Goal: Obtain resource: Obtain resource

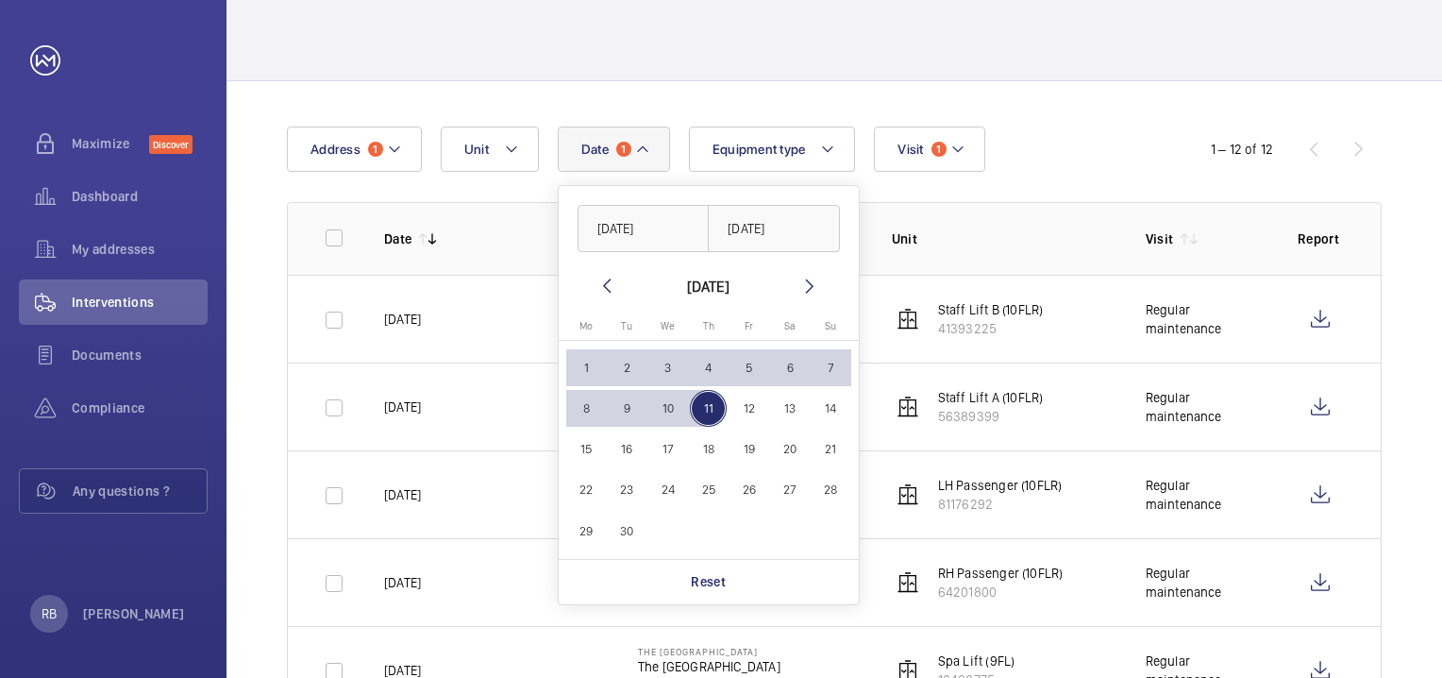
scroll to position [176, 0]
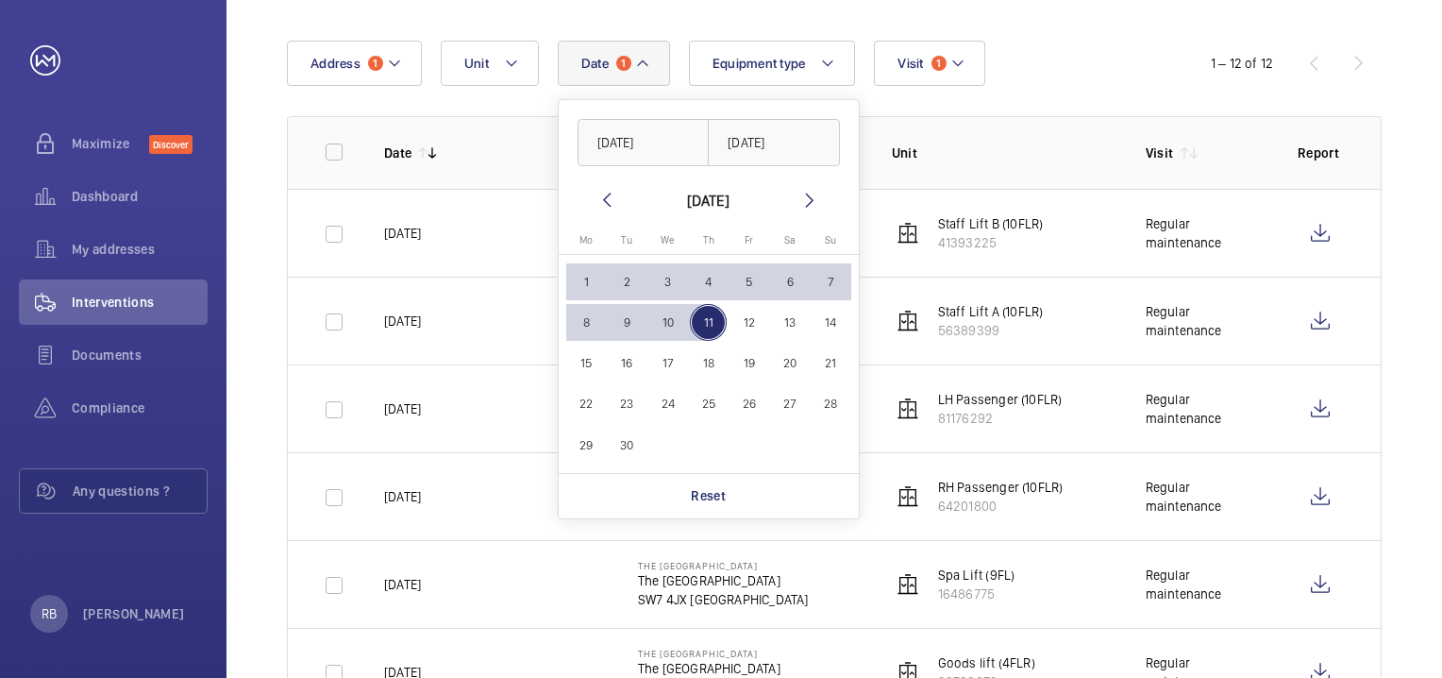
click at [1089, 99] on wm-front-table "Date 1 [DATE] [DATE] [DATE] [DATE] Mo [DATE] Tu [DATE] We [DATE] Th [DATE] Fr […" at bounding box center [834, 642] width 1095 height 1202
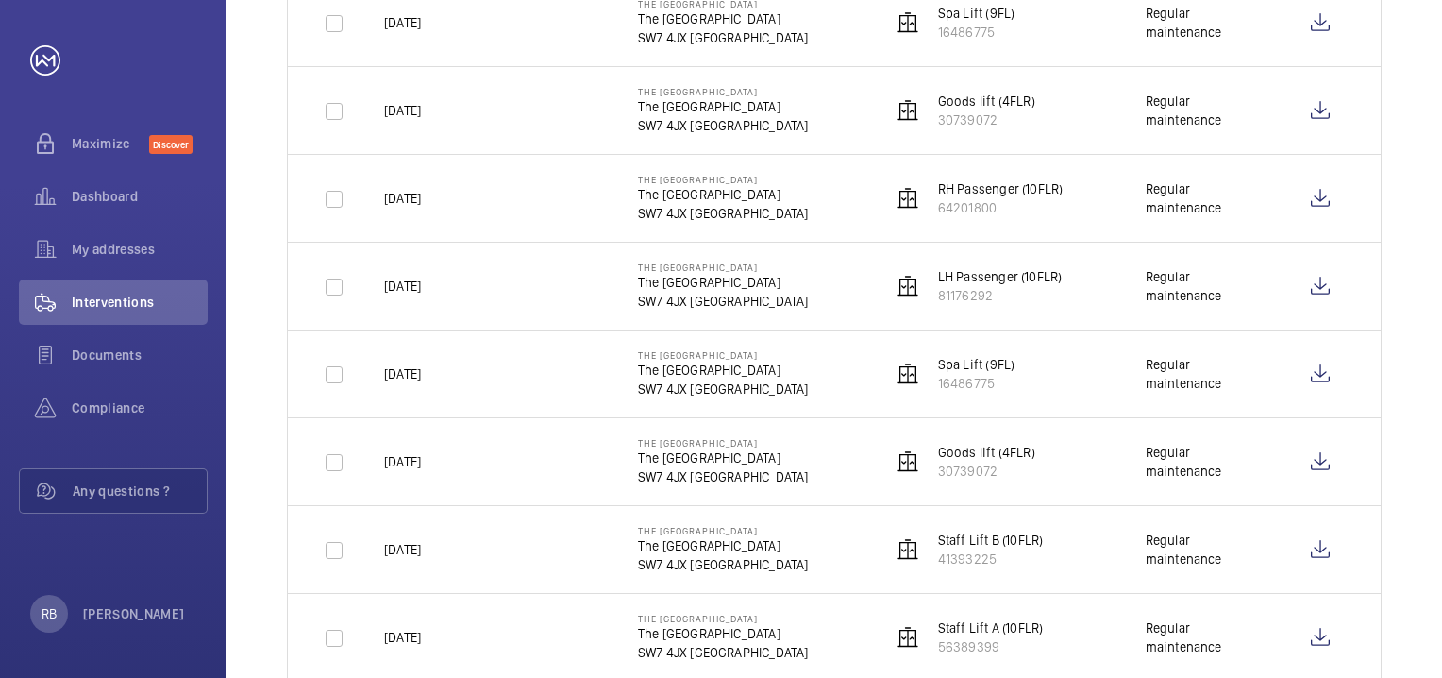
scroll to position [782, 0]
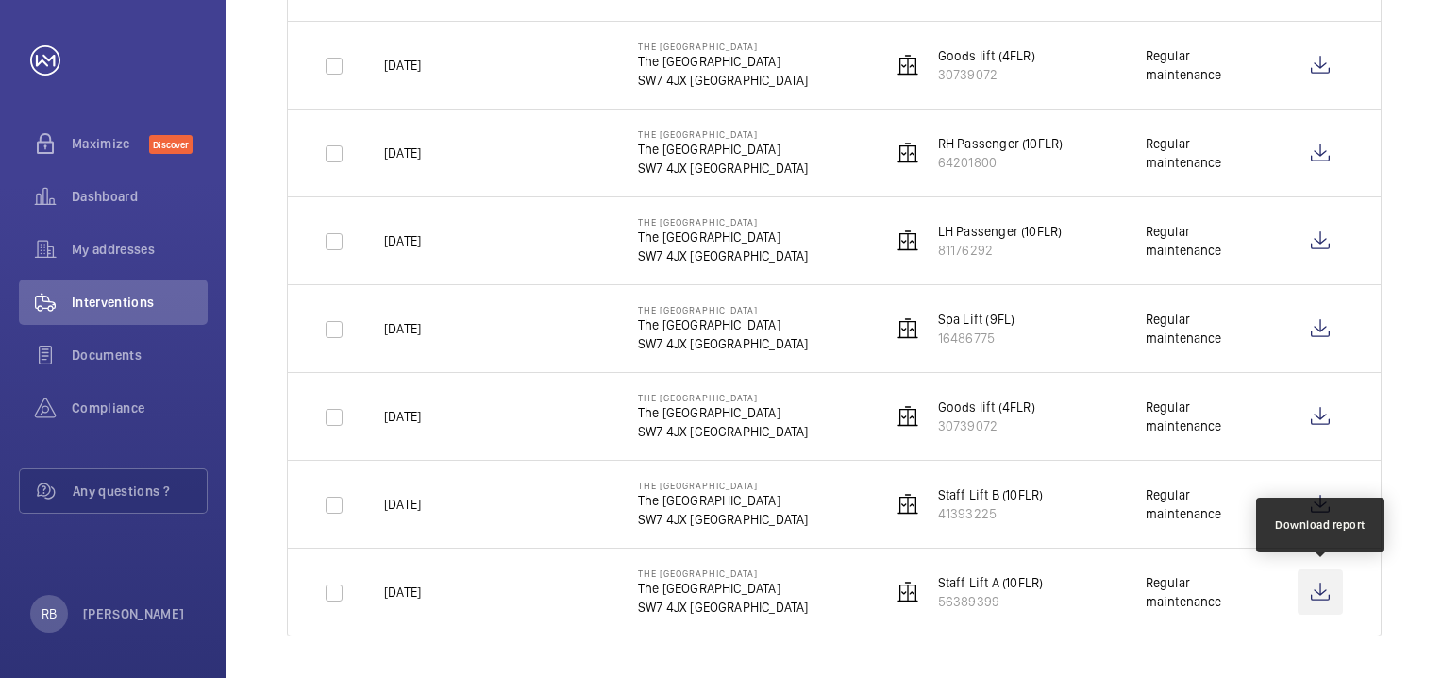
click at [1314, 593] on wm-front-icon-button at bounding box center [1320, 591] width 45 height 45
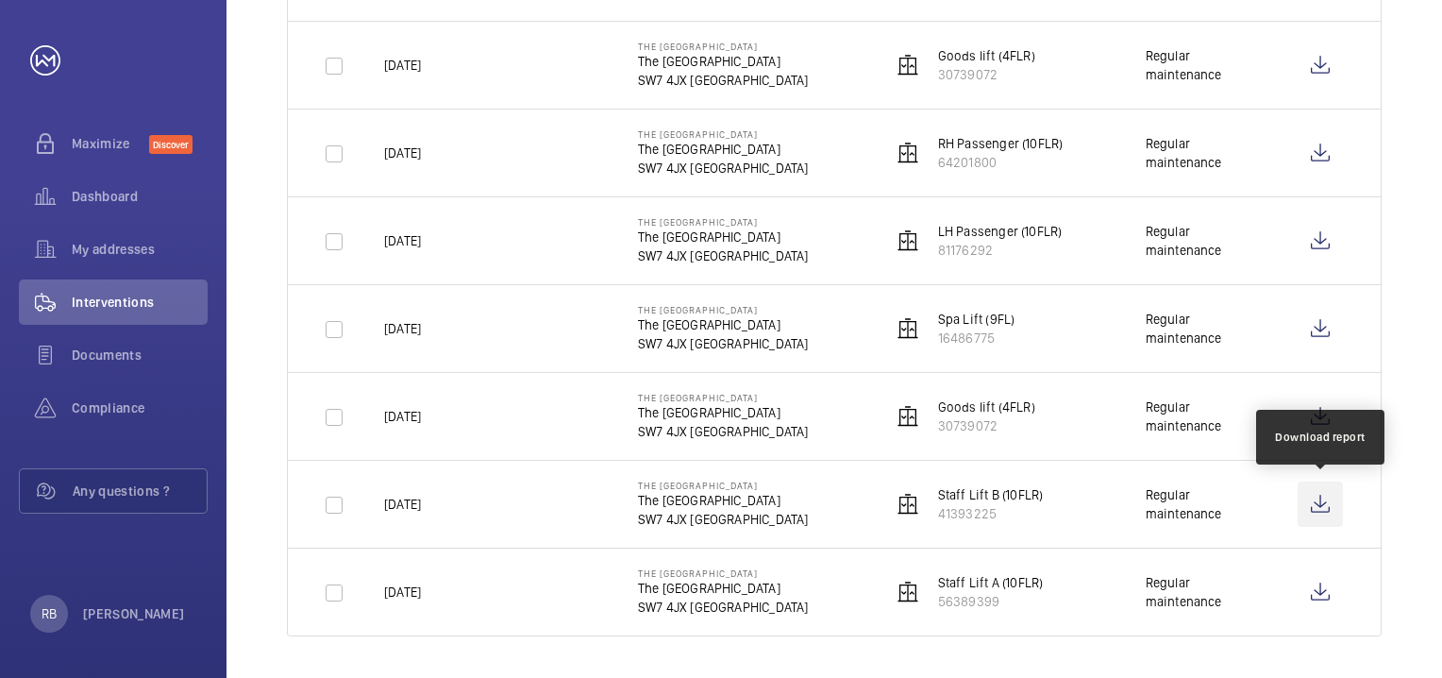
click at [1317, 495] on wm-front-icon-button at bounding box center [1320, 503] width 45 height 45
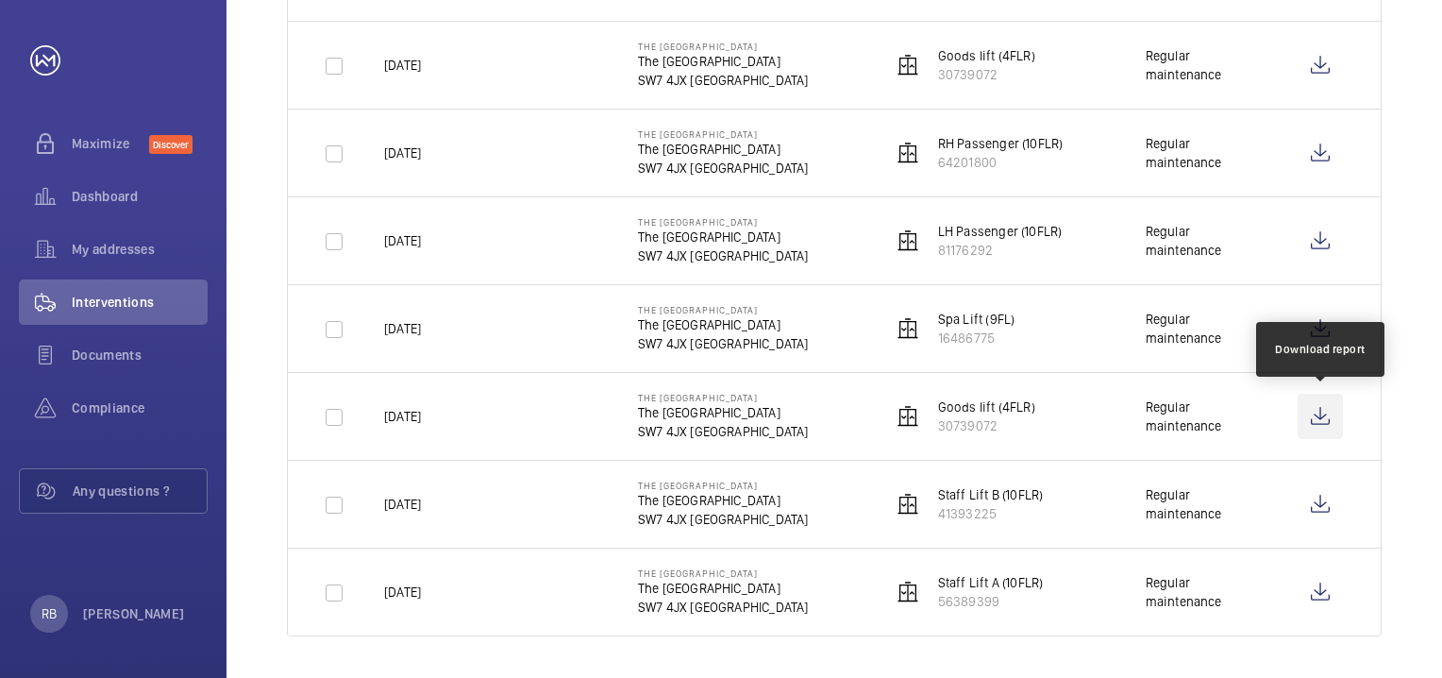
click at [1323, 418] on wm-front-icon-button at bounding box center [1320, 416] width 45 height 45
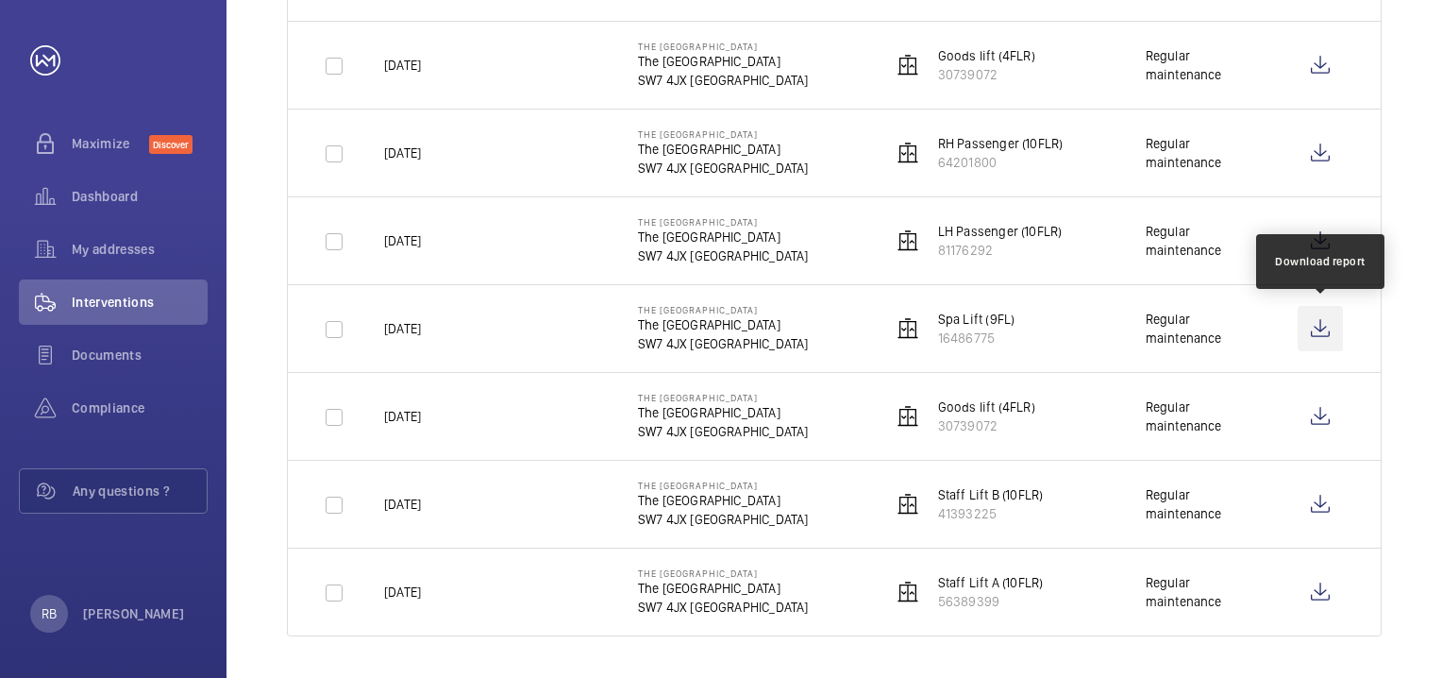
click at [1325, 326] on wm-front-icon-button at bounding box center [1320, 328] width 45 height 45
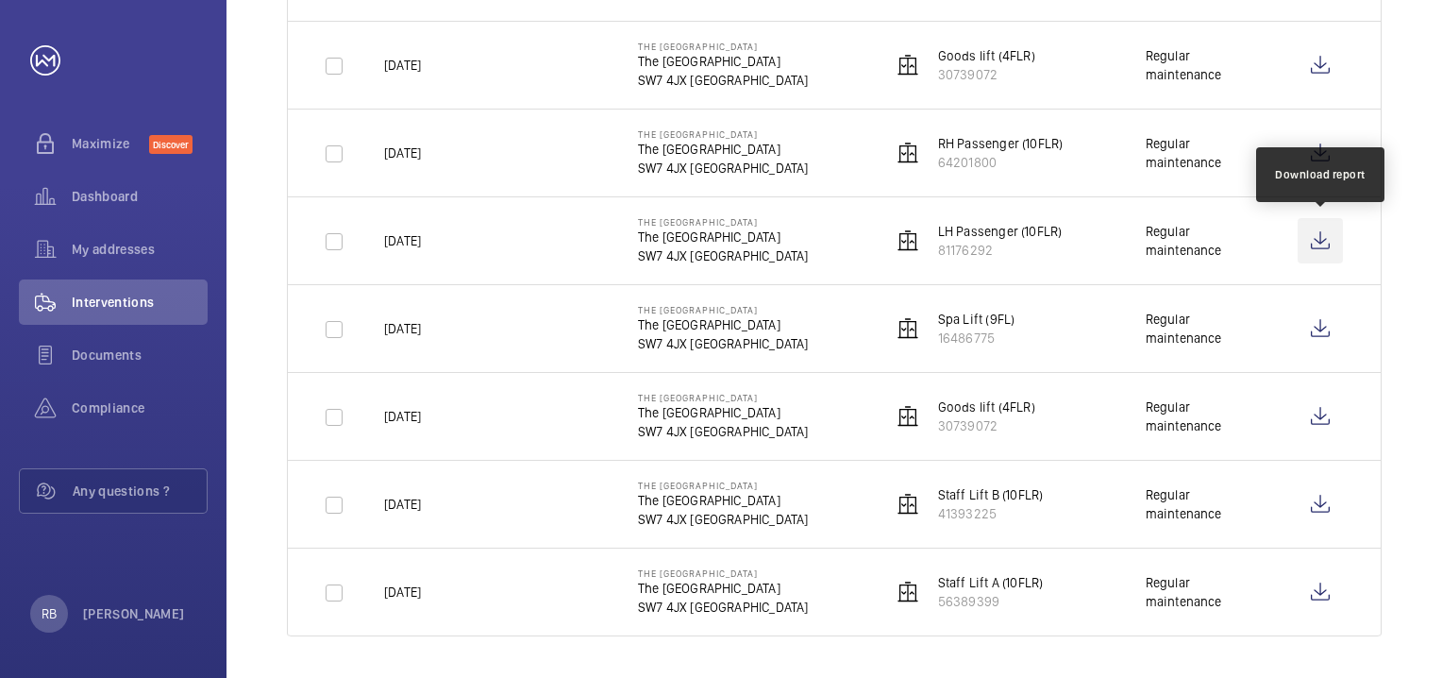
click at [1329, 238] on wm-front-icon-button at bounding box center [1320, 240] width 45 height 45
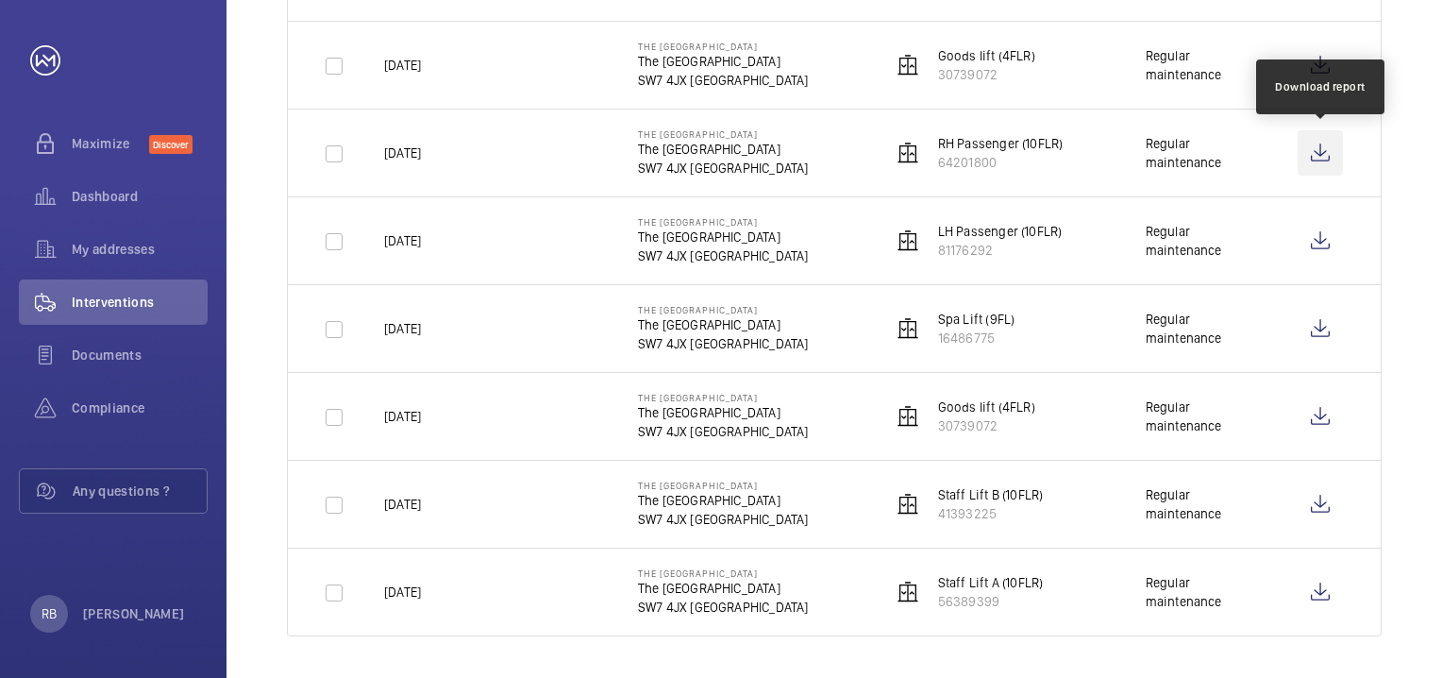
click at [1319, 153] on wm-front-icon-button at bounding box center [1320, 152] width 45 height 45
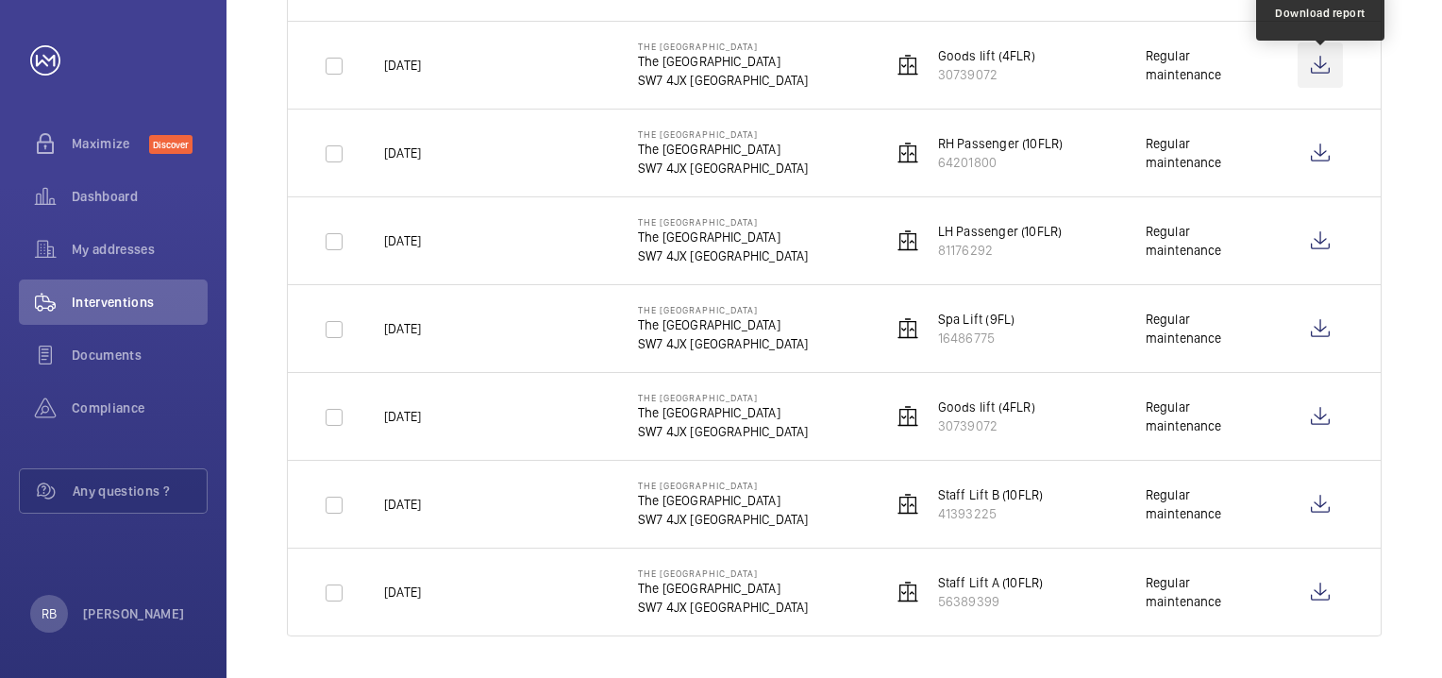
click at [1322, 67] on wm-front-icon-button at bounding box center [1320, 64] width 45 height 45
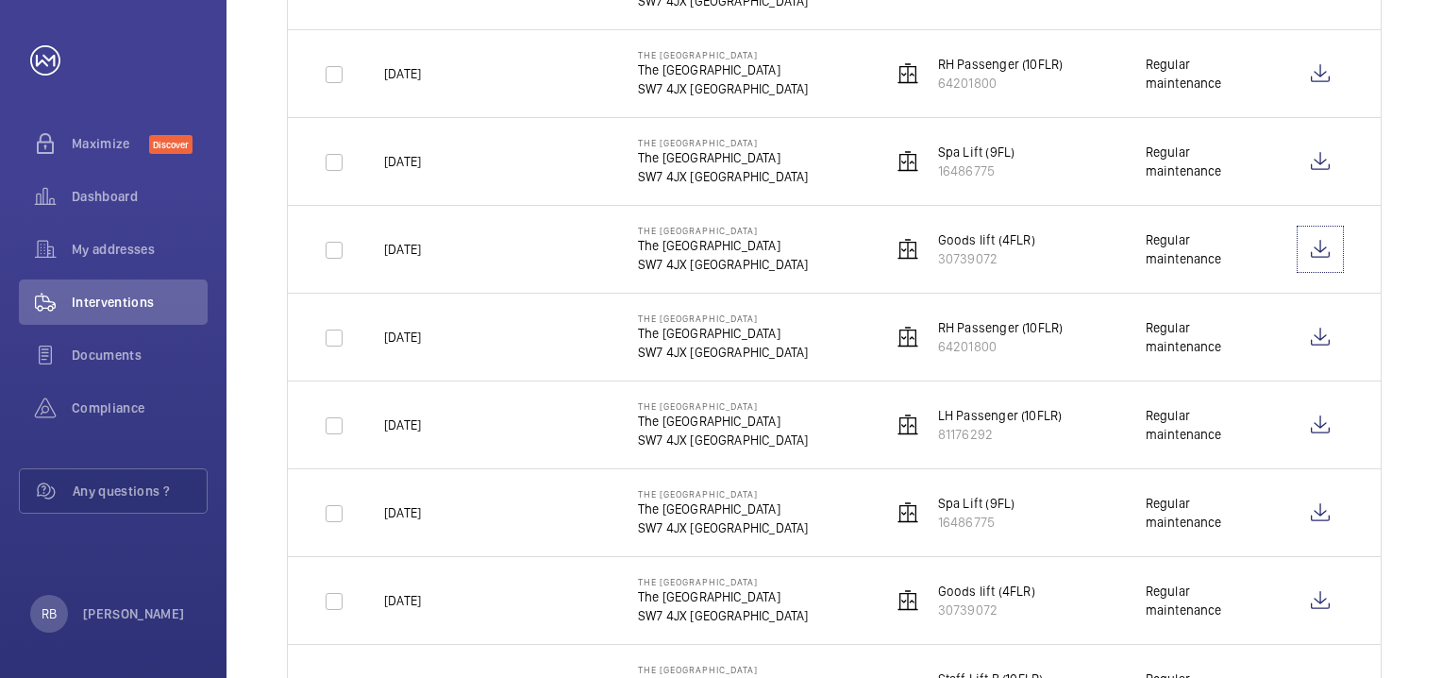
scroll to position [594, 0]
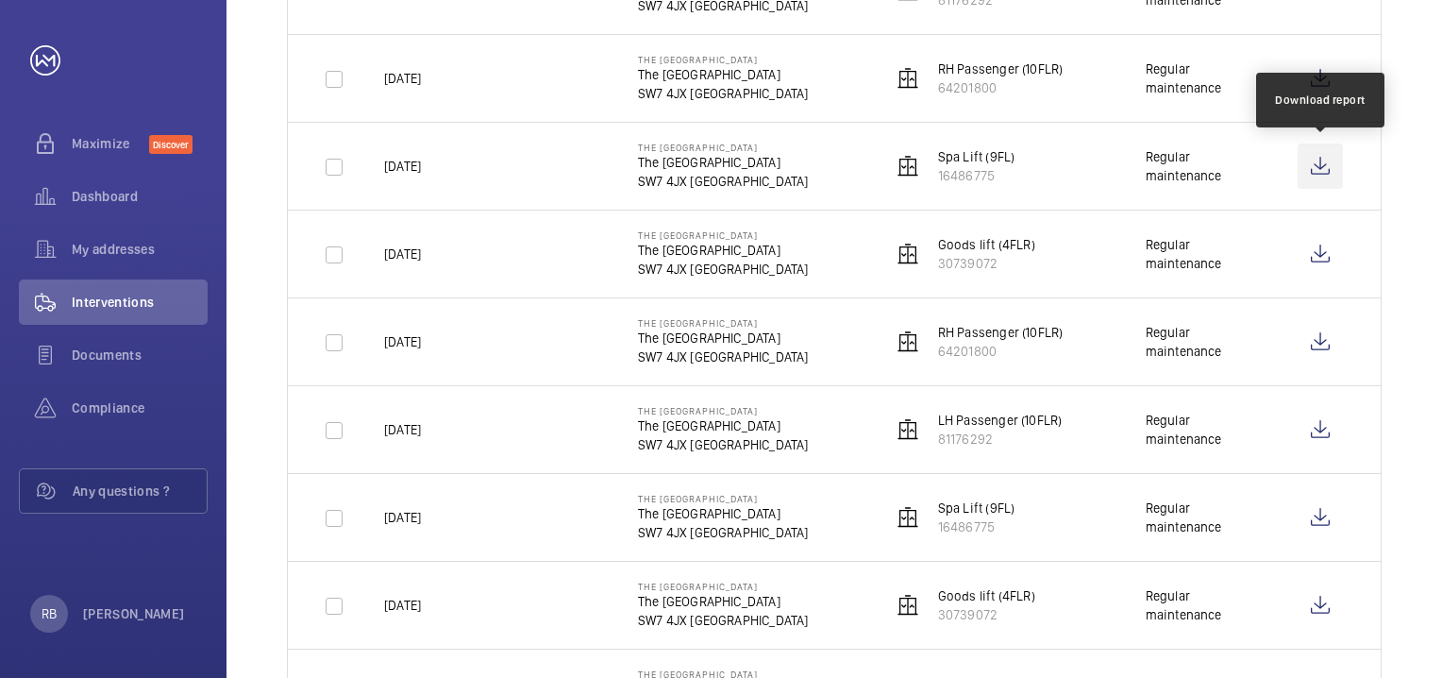
click at [1318, 163] on wm-front-icon-button at bounding box center [1320, 165] width 45 height 45
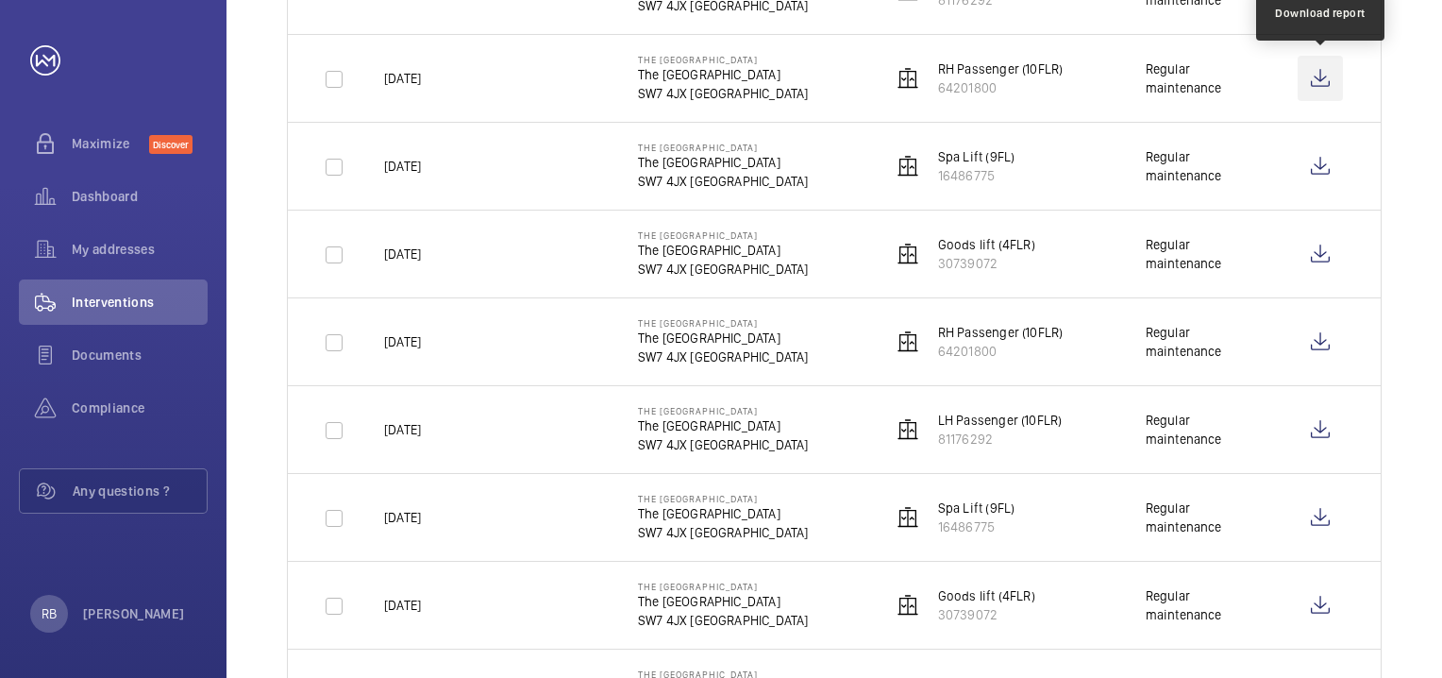
click at [1317, 79] on wm-front-icon-button at bounding box center [1320, 78] width 45 height 45
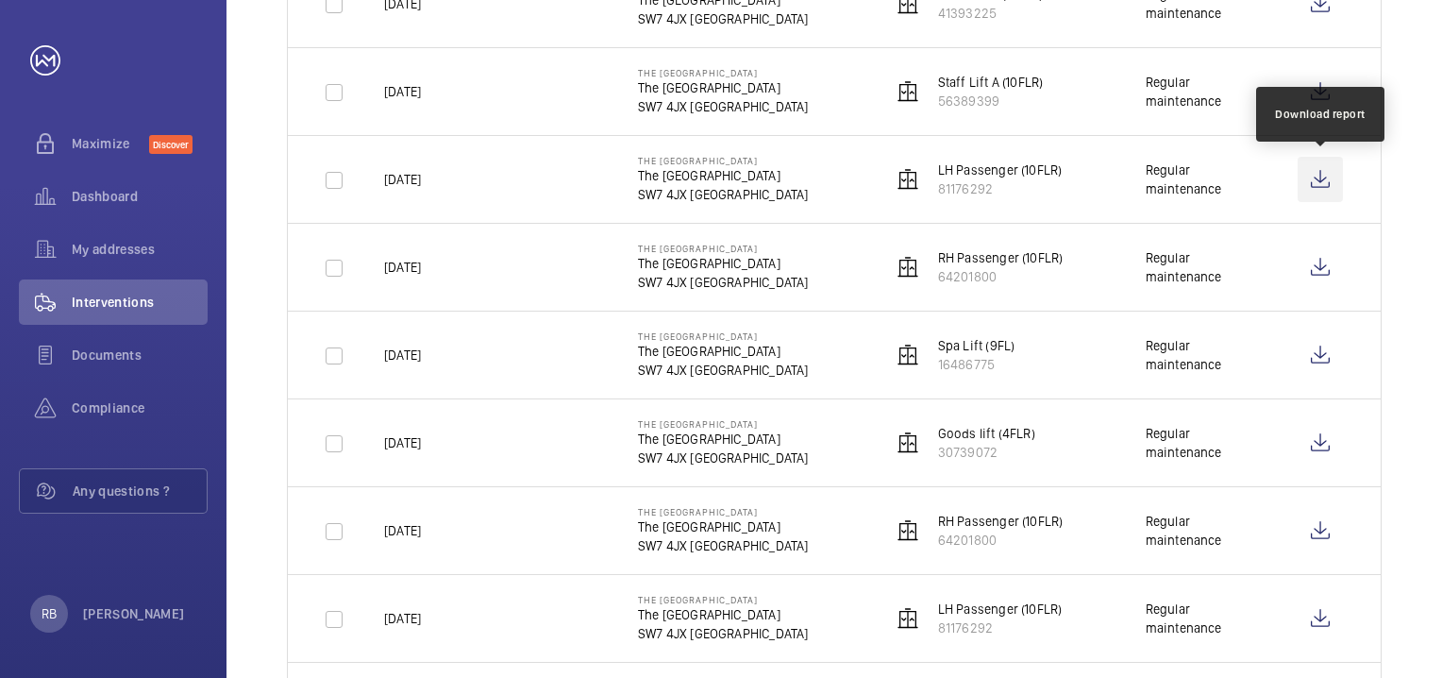
click at [1311, 177] on wm-front-icon-button at bounding box center [1320, 179] width 45 height 45
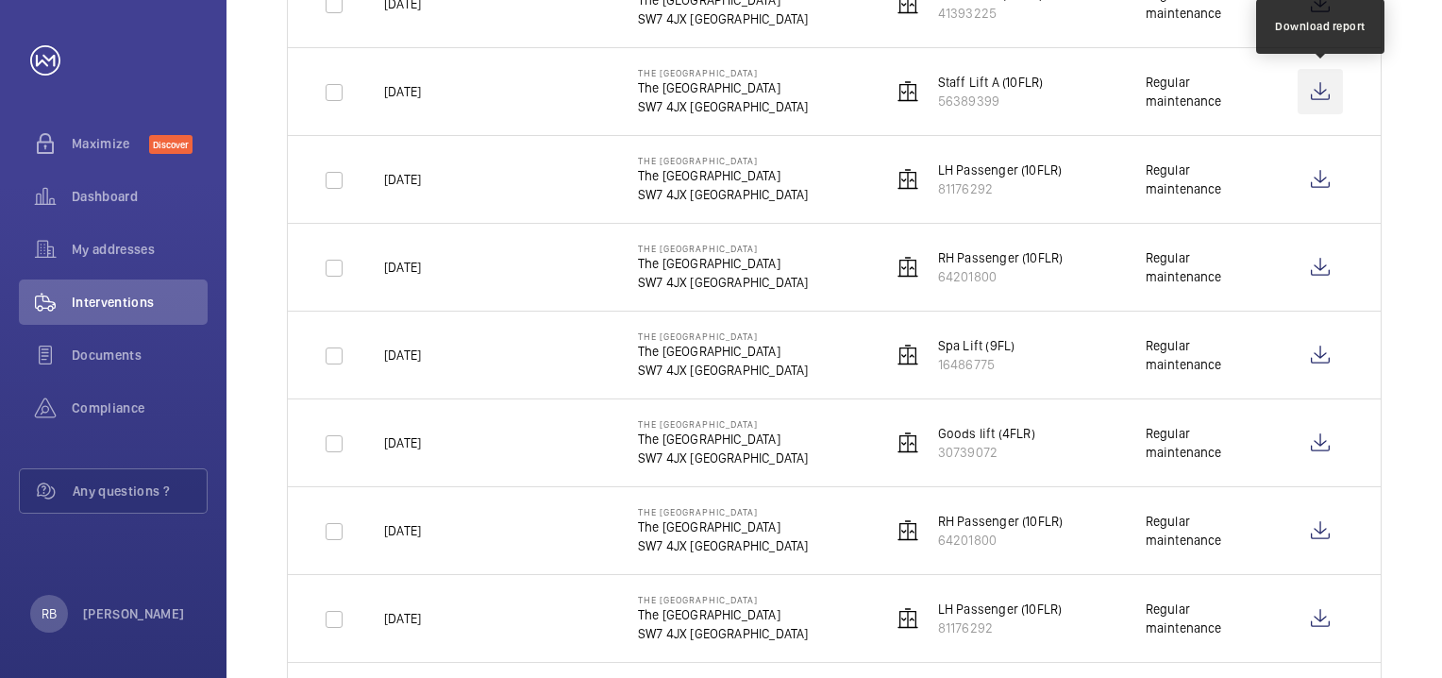
click at [1323, 100] on wm-front-icon-button at bounding box center [1320, 91] width 45 height 45
click at [254, 260] on div "Date 1 Address 1 Unit Equipment type Visit 1 1 – 12 of 12 Date Address Unit Vis…" at bounding box center [835, 412] width 1216 height 1293
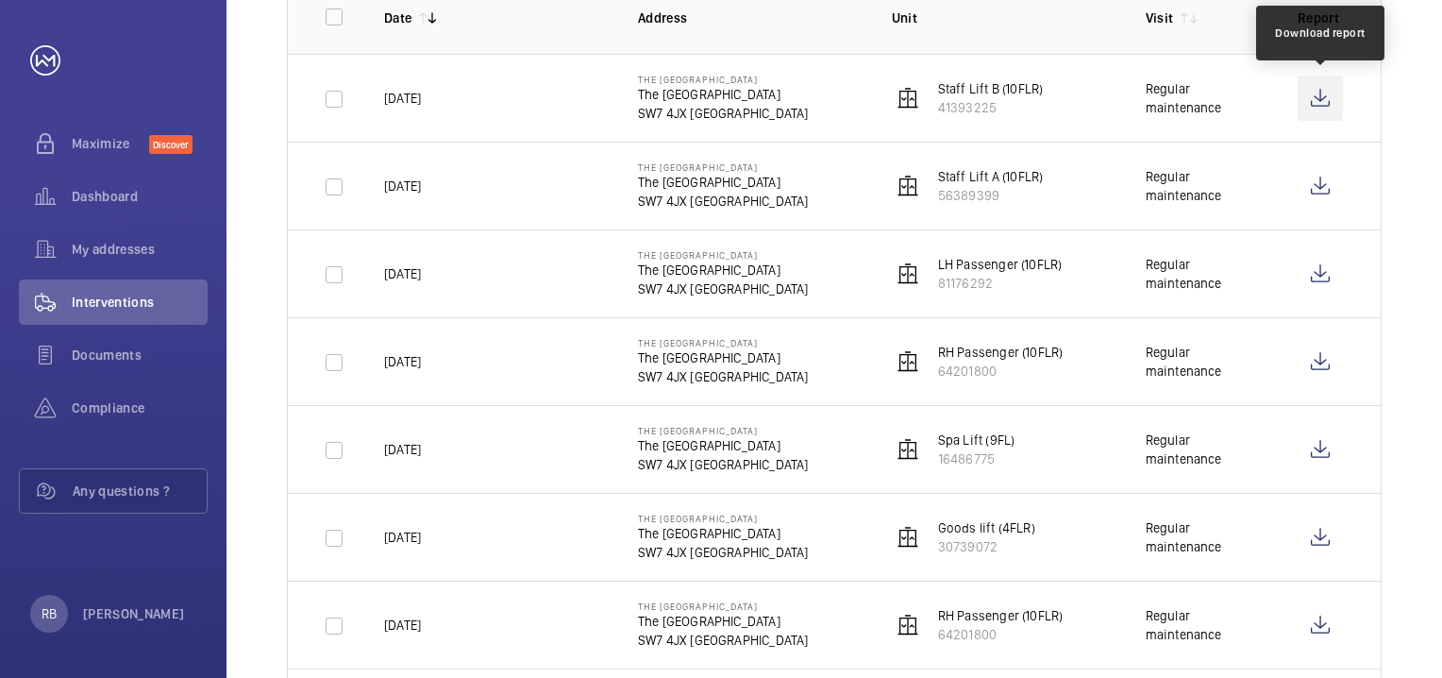
click at [1323, 97] on wm-front-icon-button at bounding box center [1320, 98] width 45 height 45
